Goal: Check status: Check status

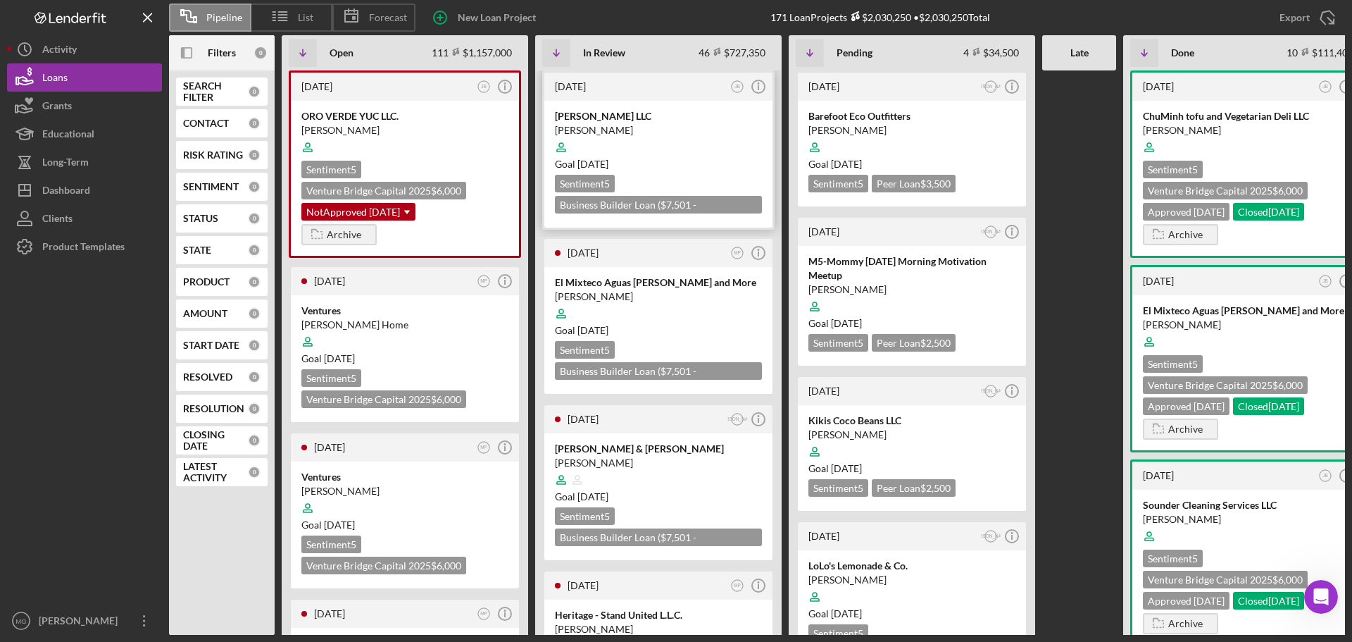
click at [666, 163] on div "Goal [DATE]" at bounding box center [658, 164] width 207 height 14
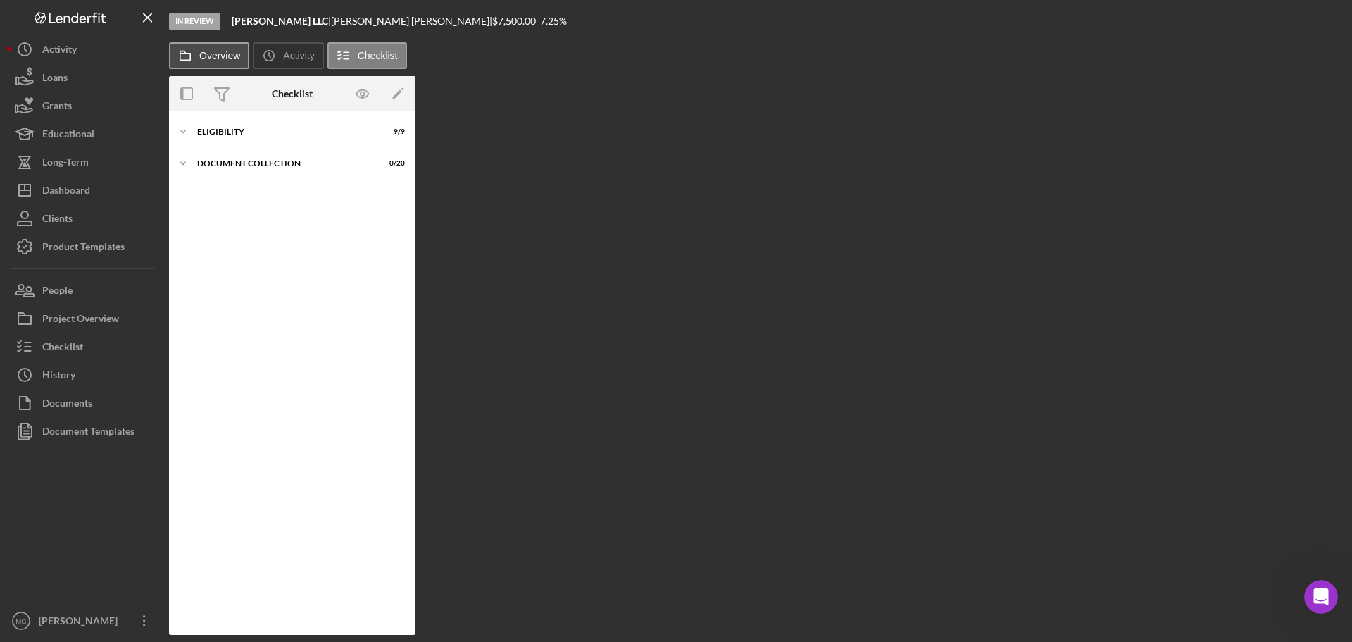
click at [218, 55] on label "Overview" at bounding box center [219, 55] width 41 height 11
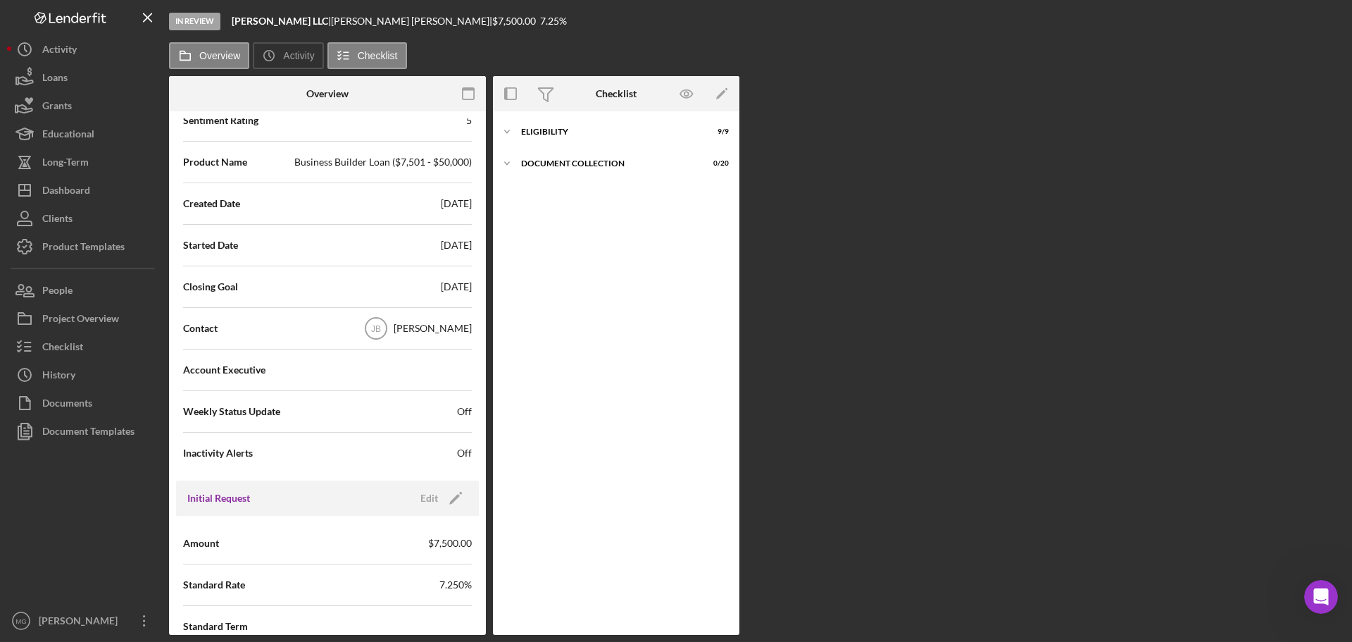
scroll to position [282, 0]
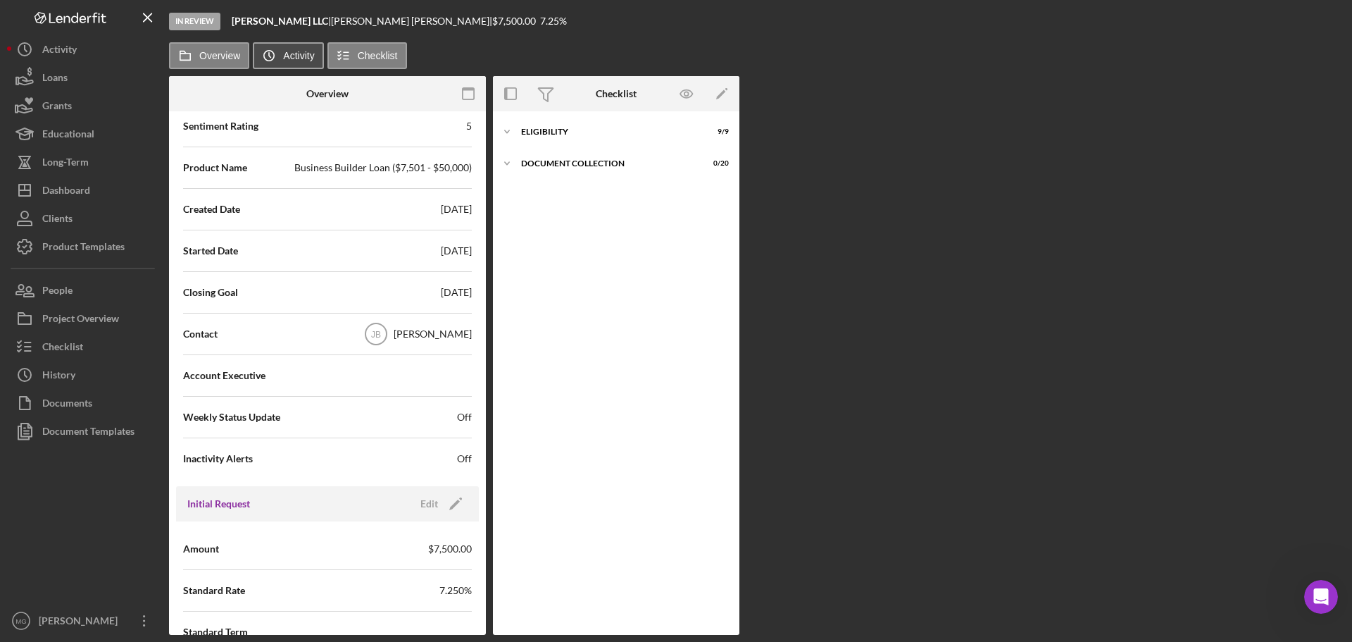
click at [301, 52] on label "Activity" at bounding box center [298, 55] width 31 height 11
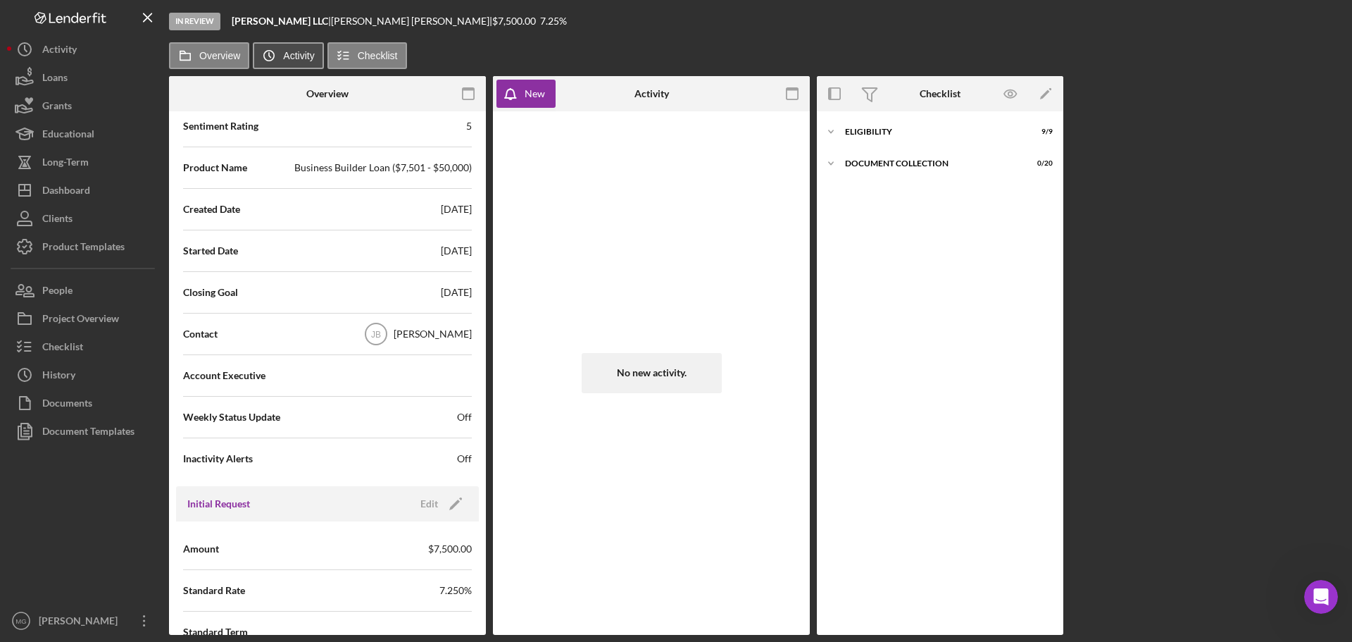
click at [301, 52] on label "Activity" at bounding box center [298, 55] width 31 height 11
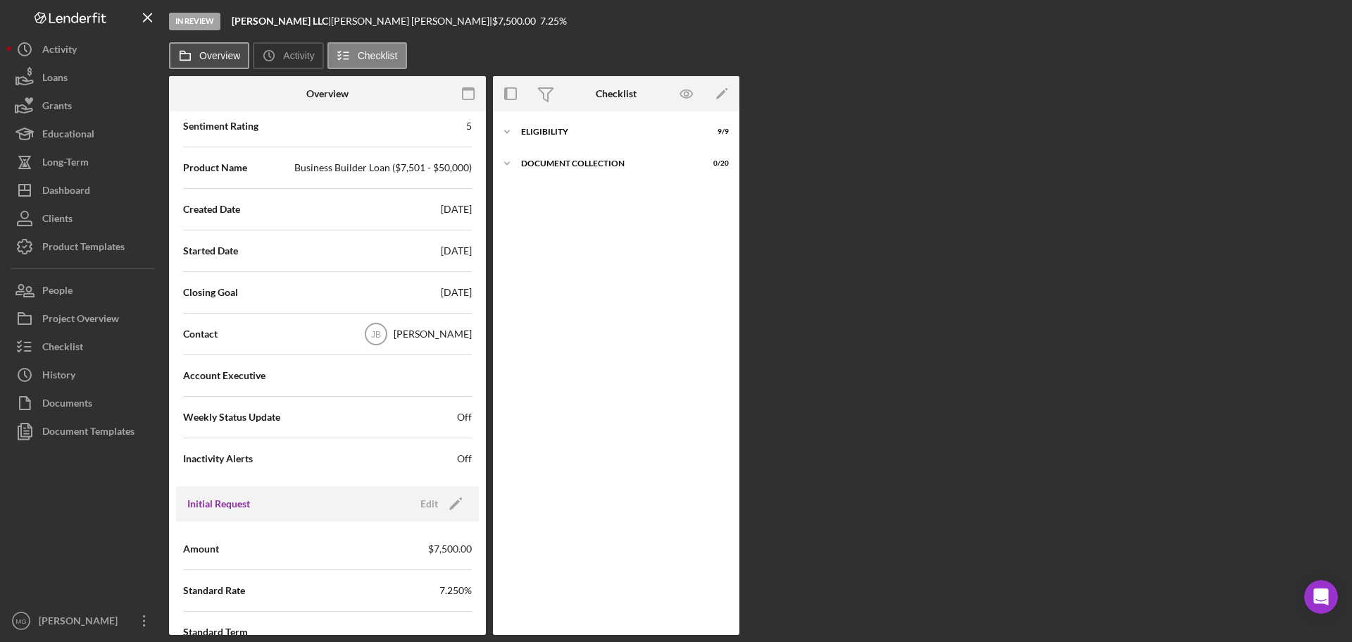
click at [219, 56] on label "Overview" at bounding box center [219, 55] width 41 height 11
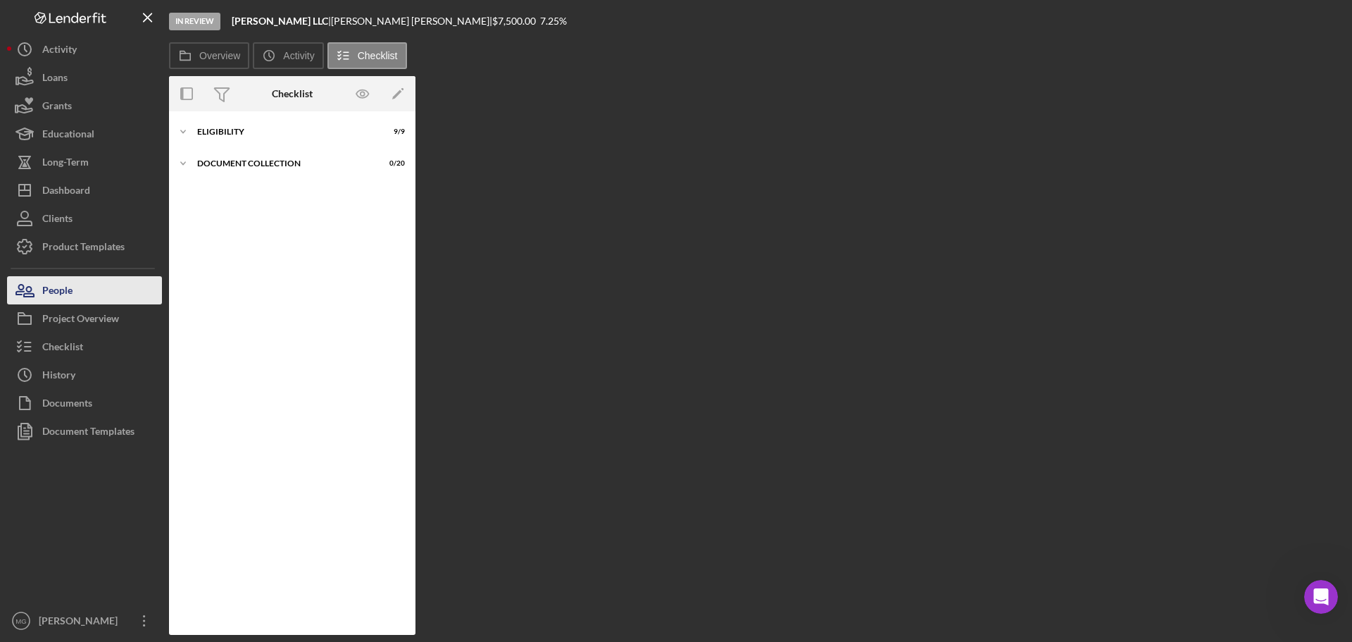
click at [66, 295] on div "People" at bounding box center [57, 292] width 30 height 32
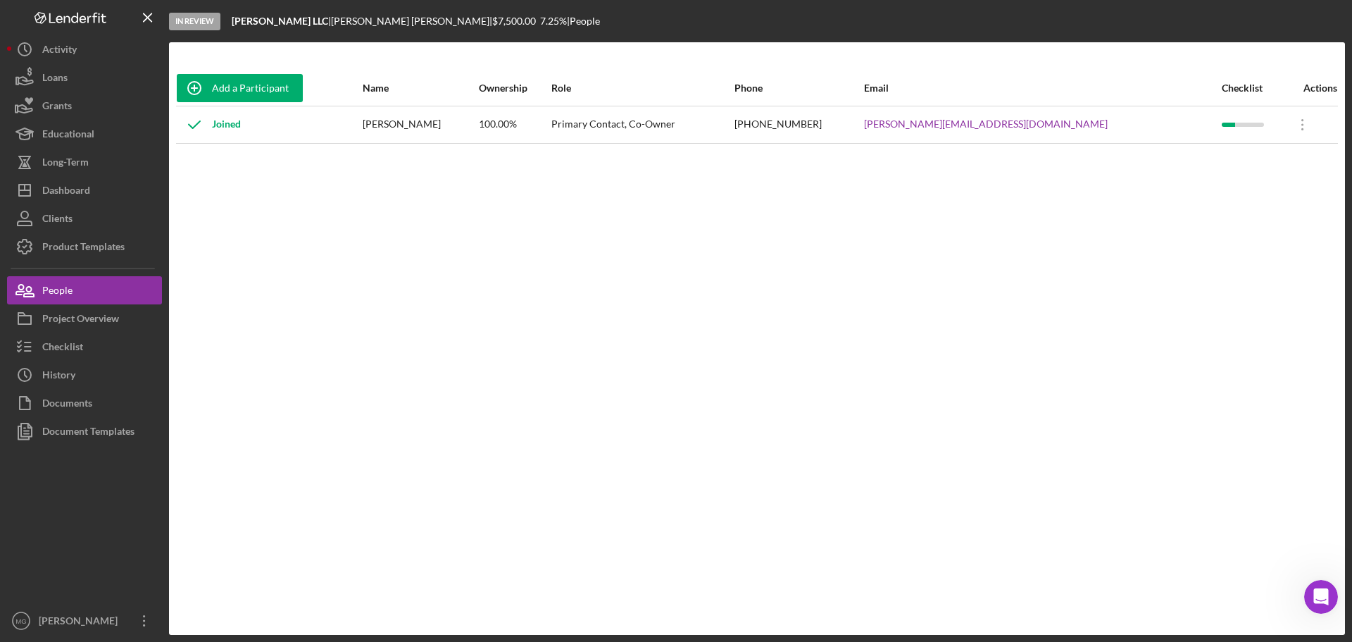
click at [425, 114] on div "[PERSON_NAME]" at bounding box center [420, 124] width 115 height 35
drag, startPoint x: 1105, startPoint y: 123, endPoint x: 948, endPoint y: 123, distance: 157.1
click at [948, 123] on tr "Joined [PERSON_NAME] 100.00% Primary Contact, Co-Owner [PHONE_NUMBER] [PERSON_N…" at bounding box center [757, 124] width 1162 height 37
copy tr "[PERSON_NAME][EMAIL_ADDRESS][DOMAIN_NAME]"
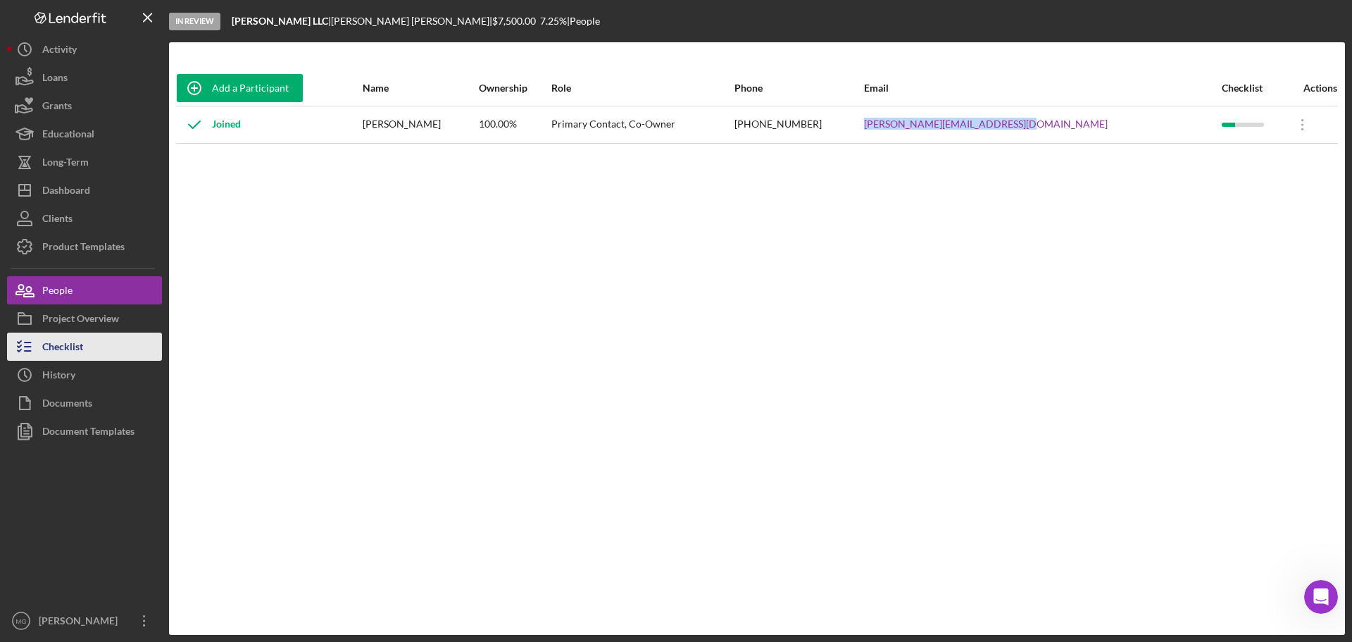
click at [61, 348] on div "Checklist" at bounding box center [62, 348] width 41 height 32
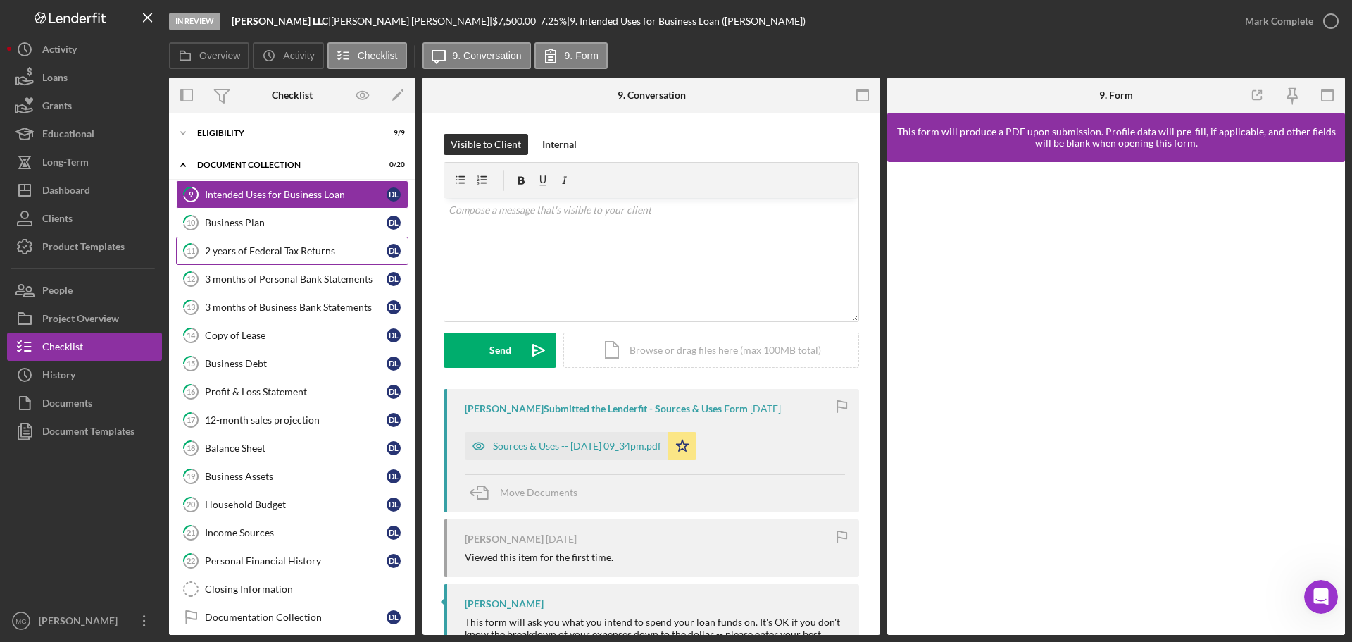
click at [256, 252] on div "2 years of Federal Tax Returns" at bounding box center [296, 250] width 182 height 11
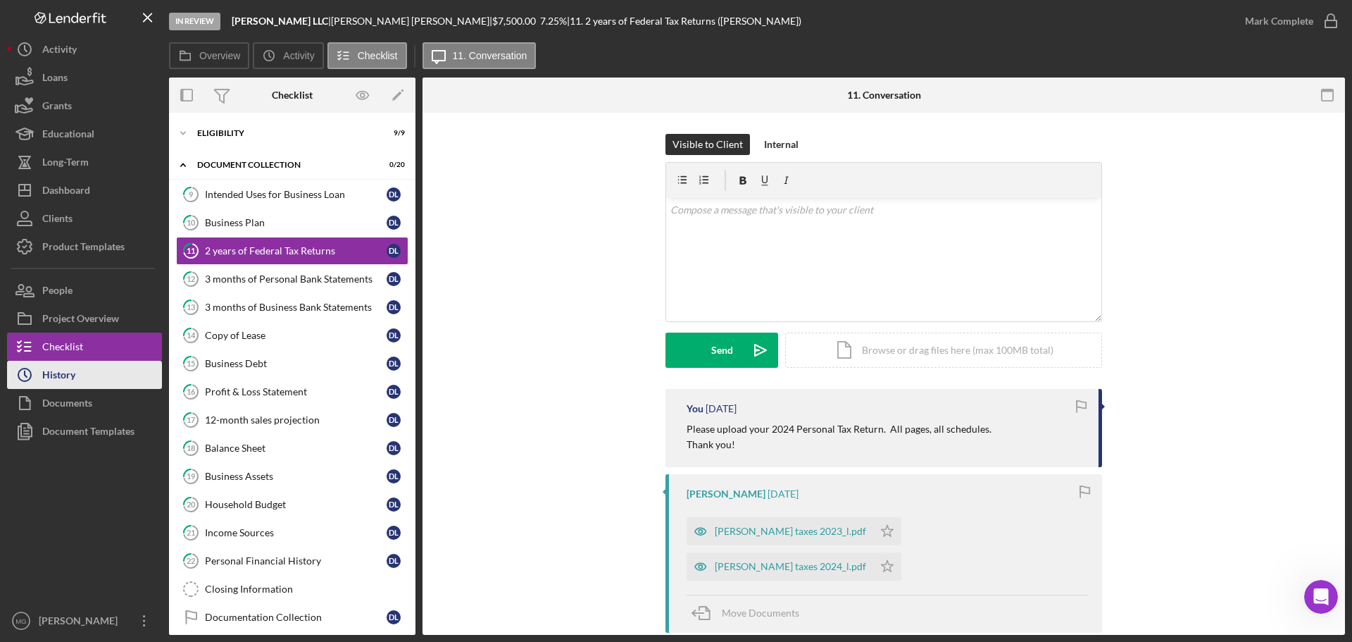
click at [98, 375] on button "Icon/History History" at bounding box center [84, 375] width 155 height 28
